Goal: Task Accomplishment & Management: Manage account settings

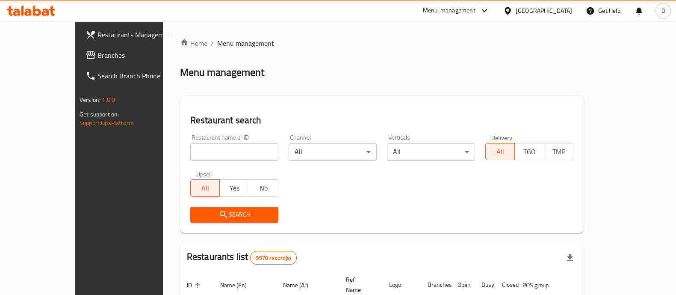
click at [243, 159] on div "Restaurant name or ID Restaurant name or ID" at bounding box center [234, 147] width 98 height 36
click at [229, 153] on input "search" at bounding box center [234, 151] width 88 height 17
type input "canary"
click button "Search" at bounding box center [234, 215] width 88 height 16
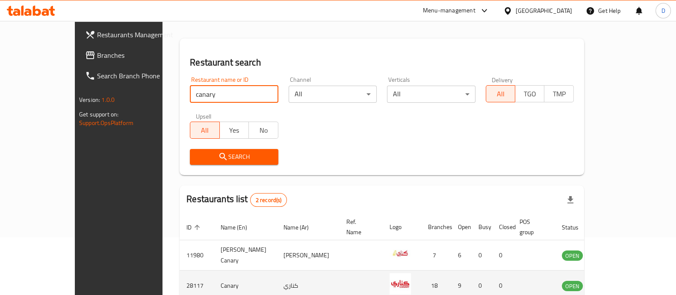
scroll to position [100, 0]
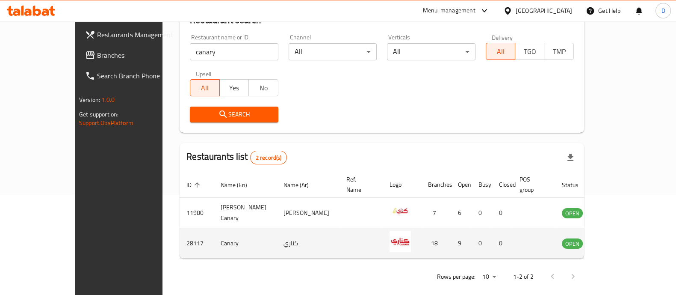
click at [630, 228] on td "enhanced table" at bounding box center [615, 243] width 30 height 30
click at [617, 240] on icon "enhanced table" at bounding box center [611, 243] width 9 height 7
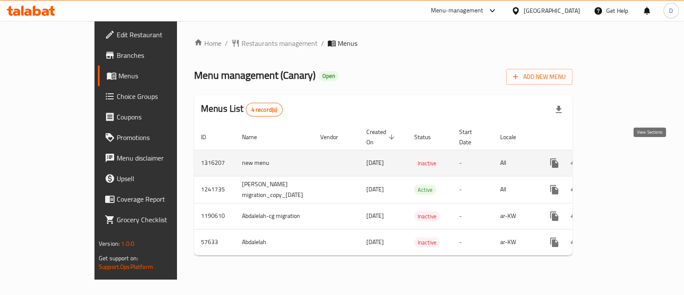
click at [627, 153] on link "enhanced table" at bounding box center [616, 163] width 21 height 21
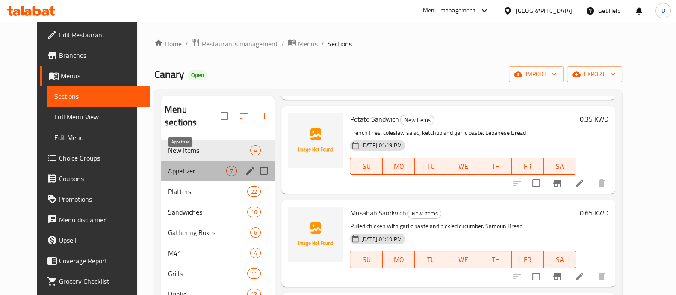
click at [168, 166] on span "Appetizer" at bounding box center [197, 171] width 58 height 10
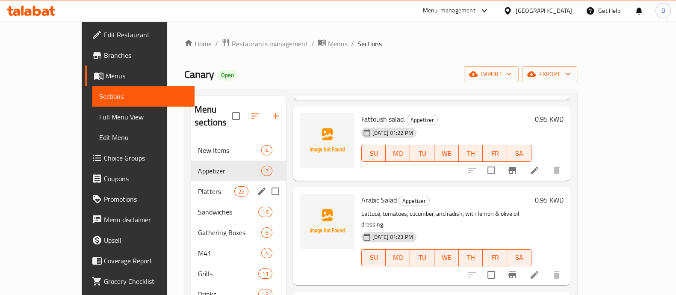
click at [191, 187] on div "Platters 22" at bounding box center [238, 191] width 95 height 21
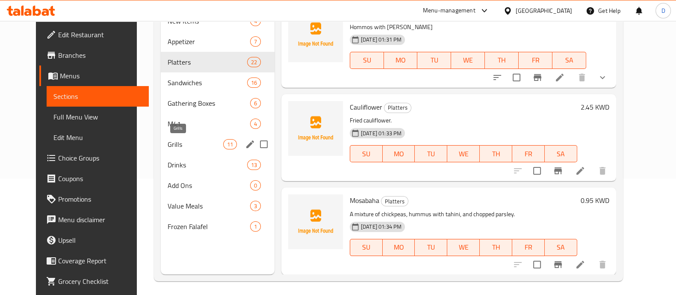
scroll to position [120, 0]
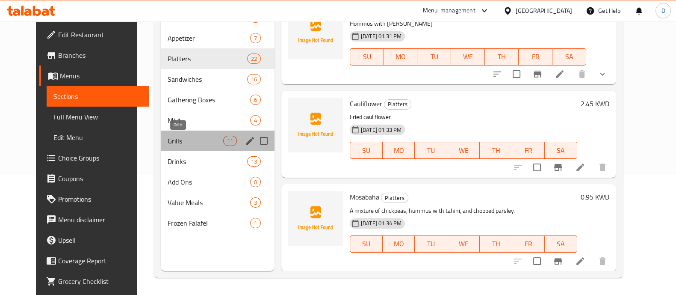
click at [183, 141] on span "Grills" at bounding box center [196, 141] width 56 height 10
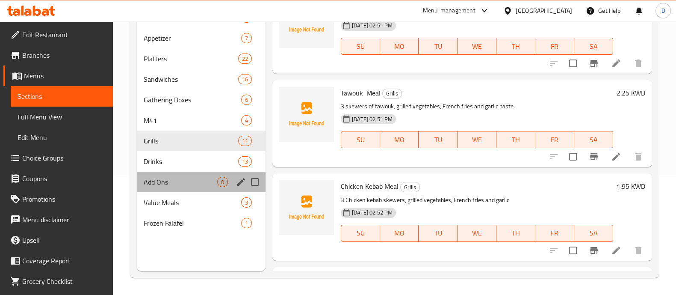
click at [166, 171] on div "Add Ons 0" at bounding box center [201, 181] width 129 height 21
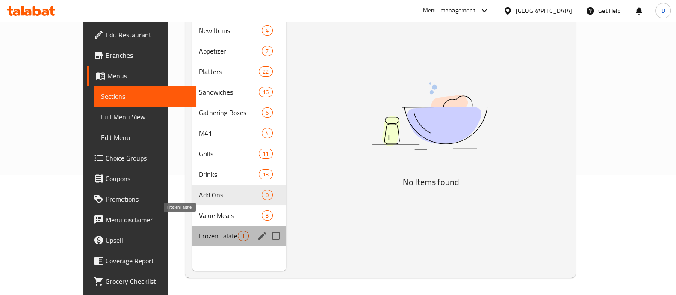
click at [199, 231] on span "Frozen Falafel" at bounding box center [218, 236] width 39 height 10
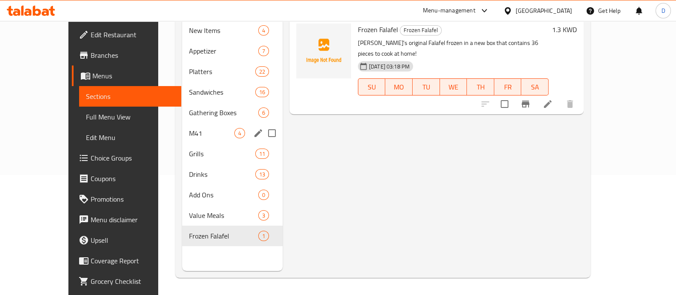
click at [182, 126] on div "M41 4" at bounding box center [232, 133] width 101 height 21
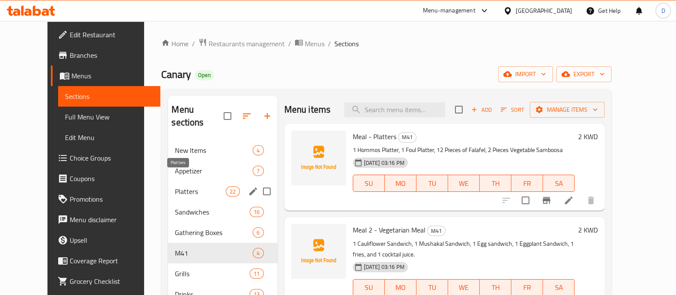
click at [180, 186] on span "Platters" at bounding box center [200, 191] width 51 height 10
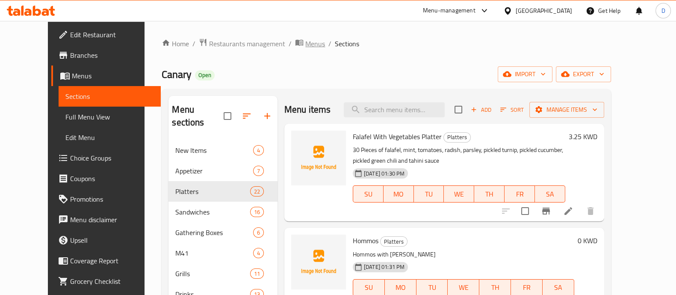
click at [305, 42] on span "Menus" at bounding box center [315, 43] width 20 height 10
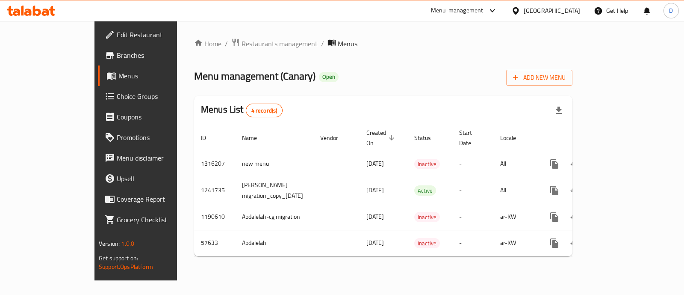
click at [590, 264] on div "Home / Restaurants management / Menus Menu management ( Canary ) Open Add New M…" at bounding box center [383, 150] width 413 height 259
